Goal: Find specific page/section: Find specific page/section

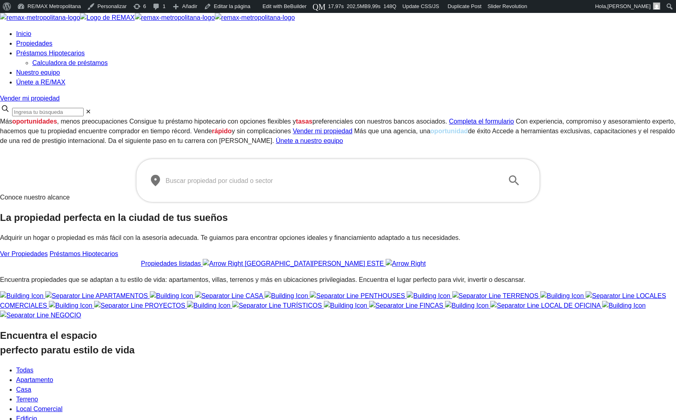
click at [52, 40] on span "Propiedades" at bounding box center [34, 43] width 36 height 7
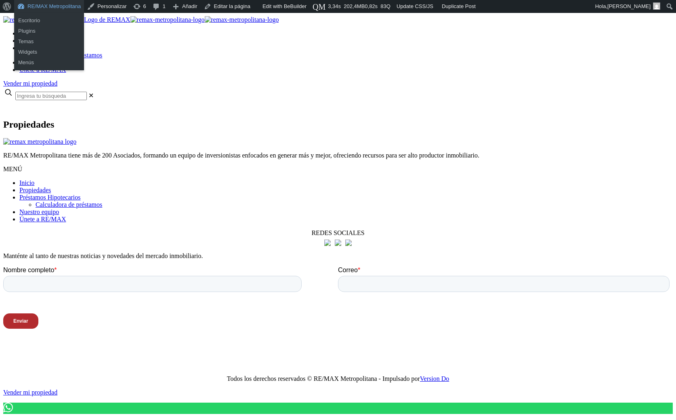
click at [47, 6] on link "RE/MAX Metropolitana" at bounding box center [49, 6] width 70 height 13
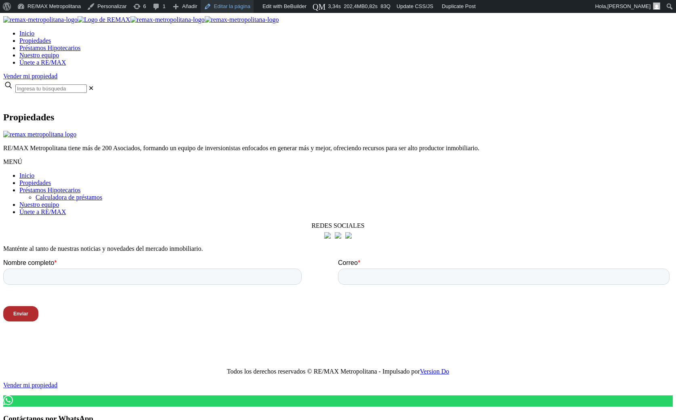
click at [236, 6] on link "Editar la página" at bounding box center [227, 6] width 53 height 13
click at [415, 9] on link "Update CSS/JS" at bounding box center [417, 6] width 43 height 13
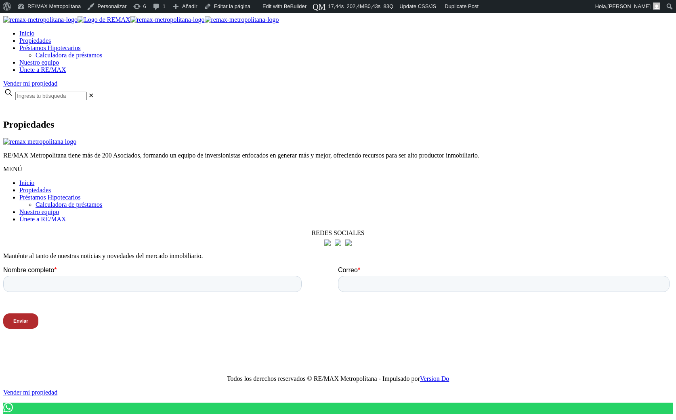
click at [36, 138] on div at bounding box center [337, 138] width 669 height 0
click at [202, 117] on div "Propiedades" at bounding box center [337, 119] width 669 height 22
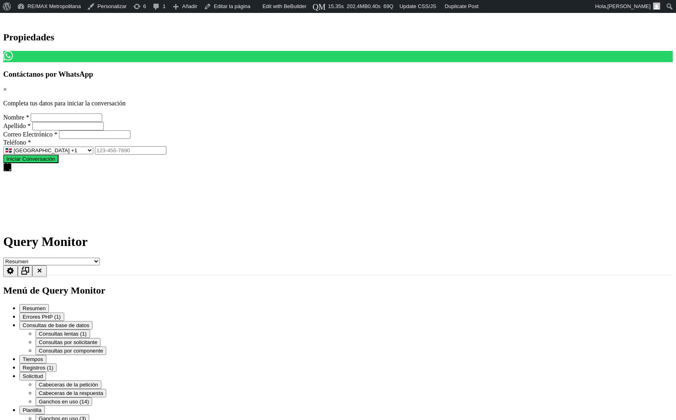
click at [103, 239] on html "X Propiedades Contáctanos por WhatsApp × Cuéntame qué buscas y preparo opciones…" at bounding box center [338, 145] width 676 height 265
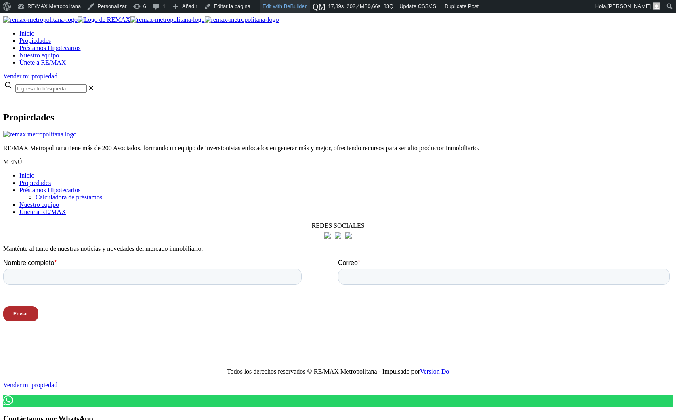
click at [306, 7] on link "Edit with BeBuilder" at bounding box center [285, 6] width 50 height 13
